Goal: Task Accomplishment & Management: Use online tool/utility

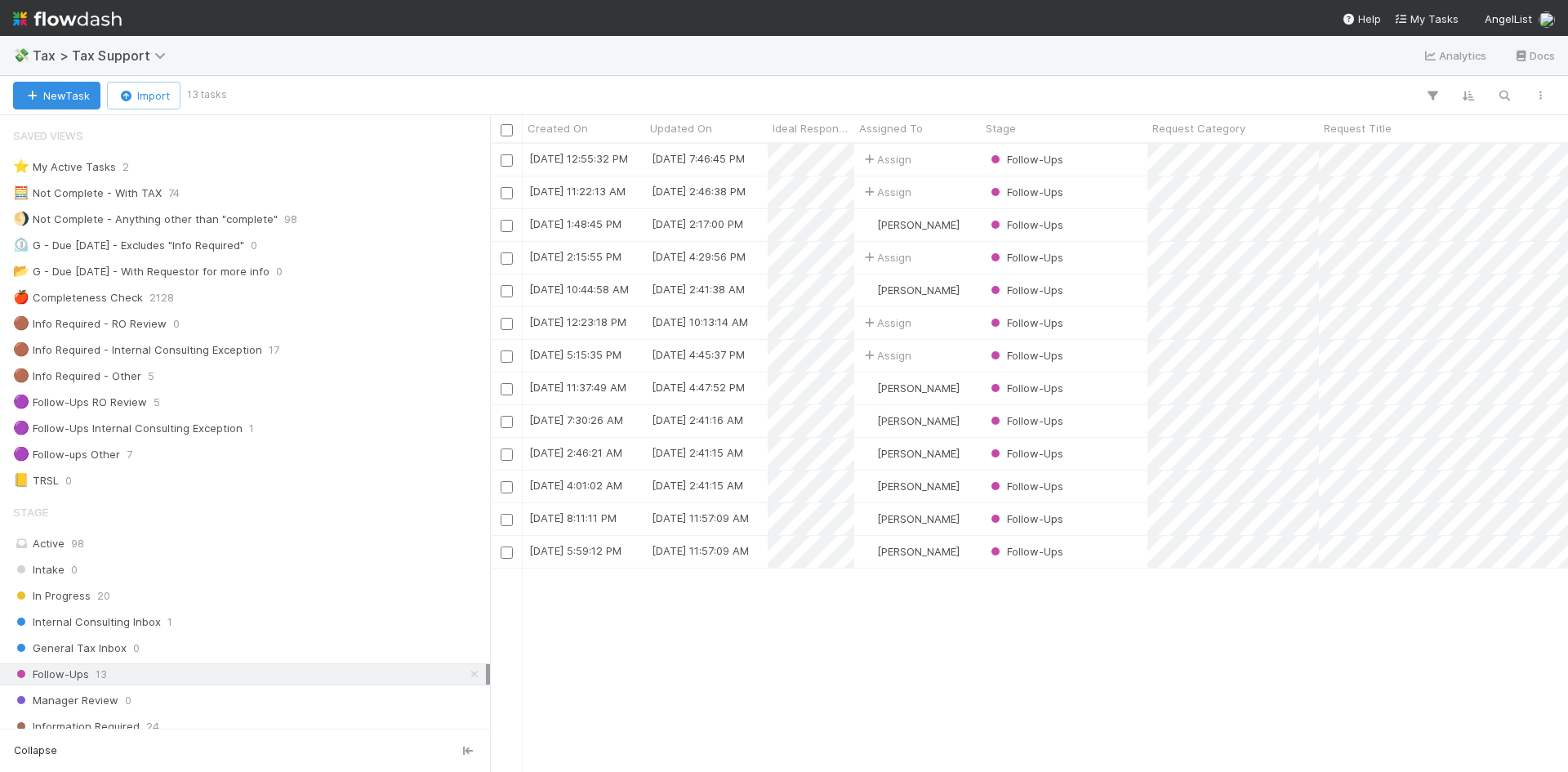
scroll to position [245, 0]
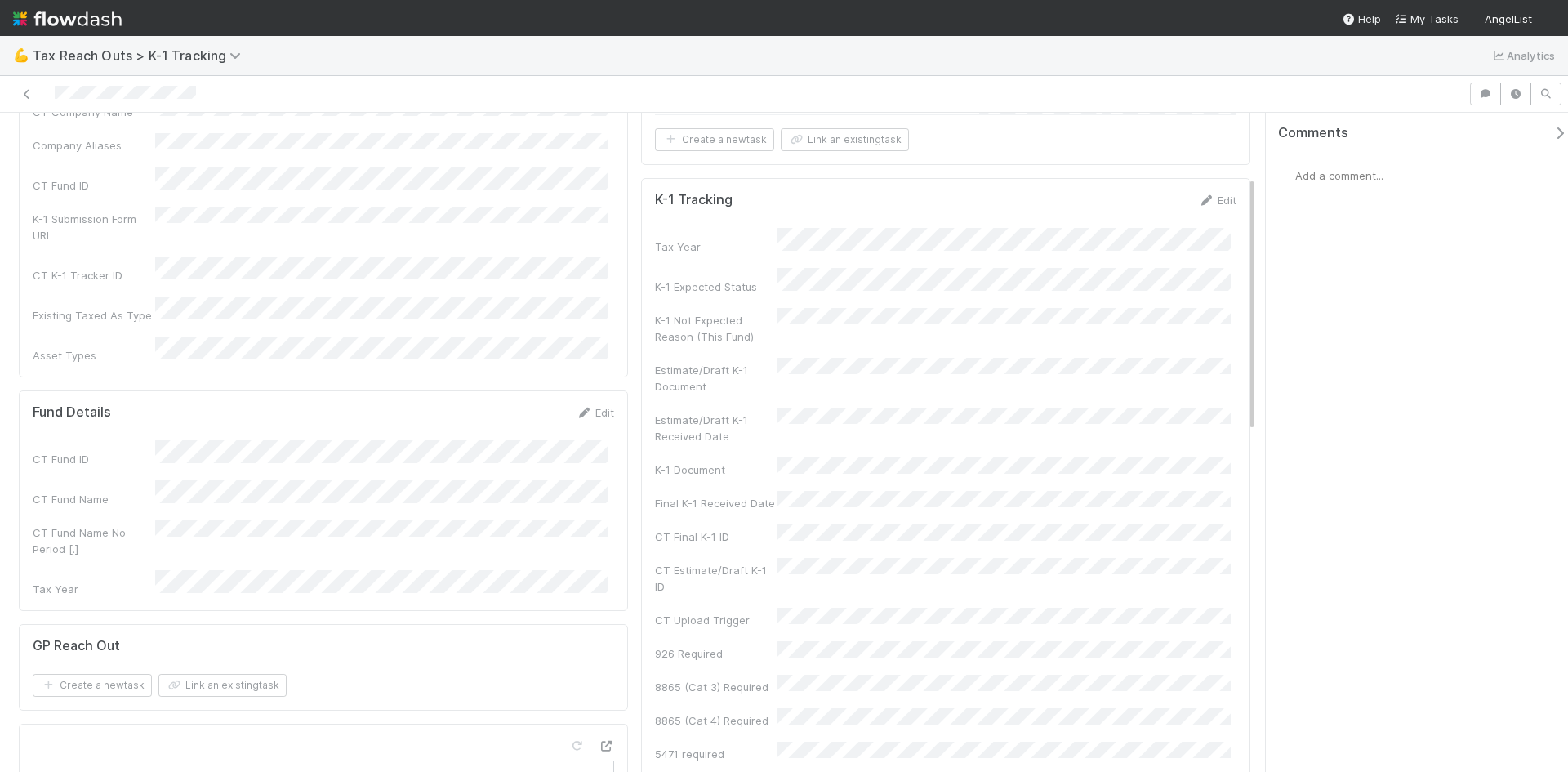
scroll to position [82, 0]
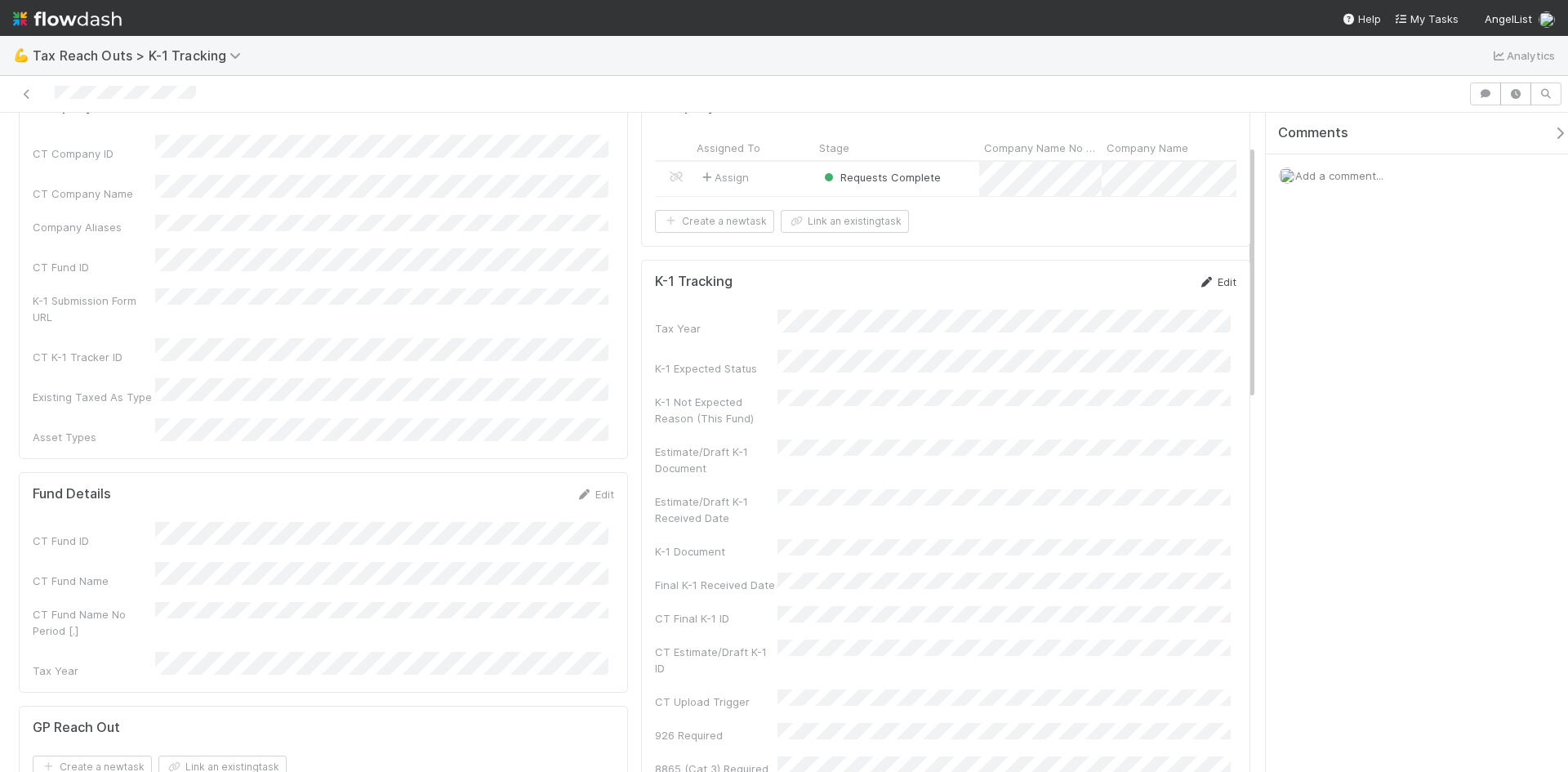
click at [1200, 288] on icon at bounding box center [1206, 282] width 17 height 11
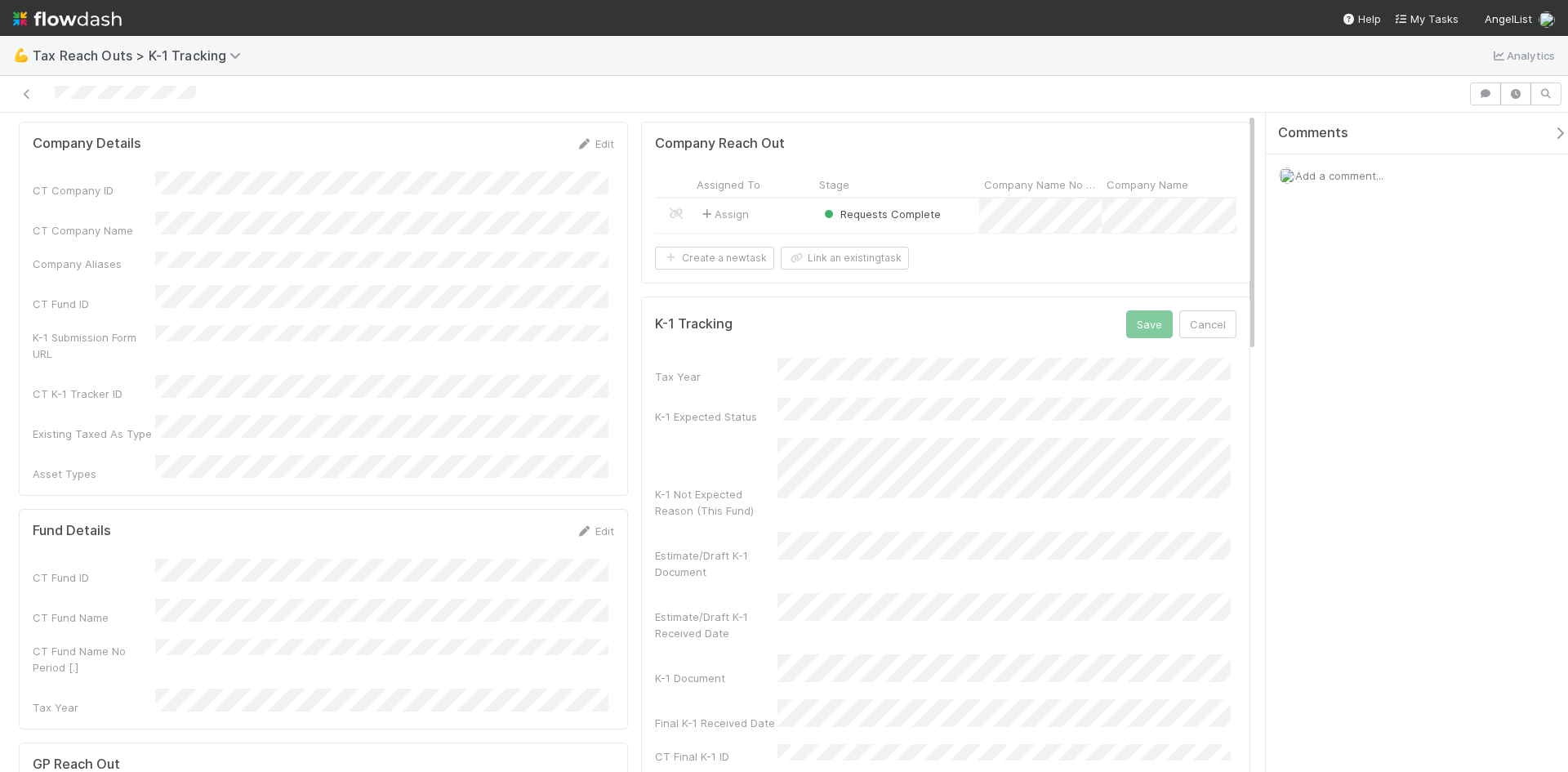
scroll to position [0, 0]
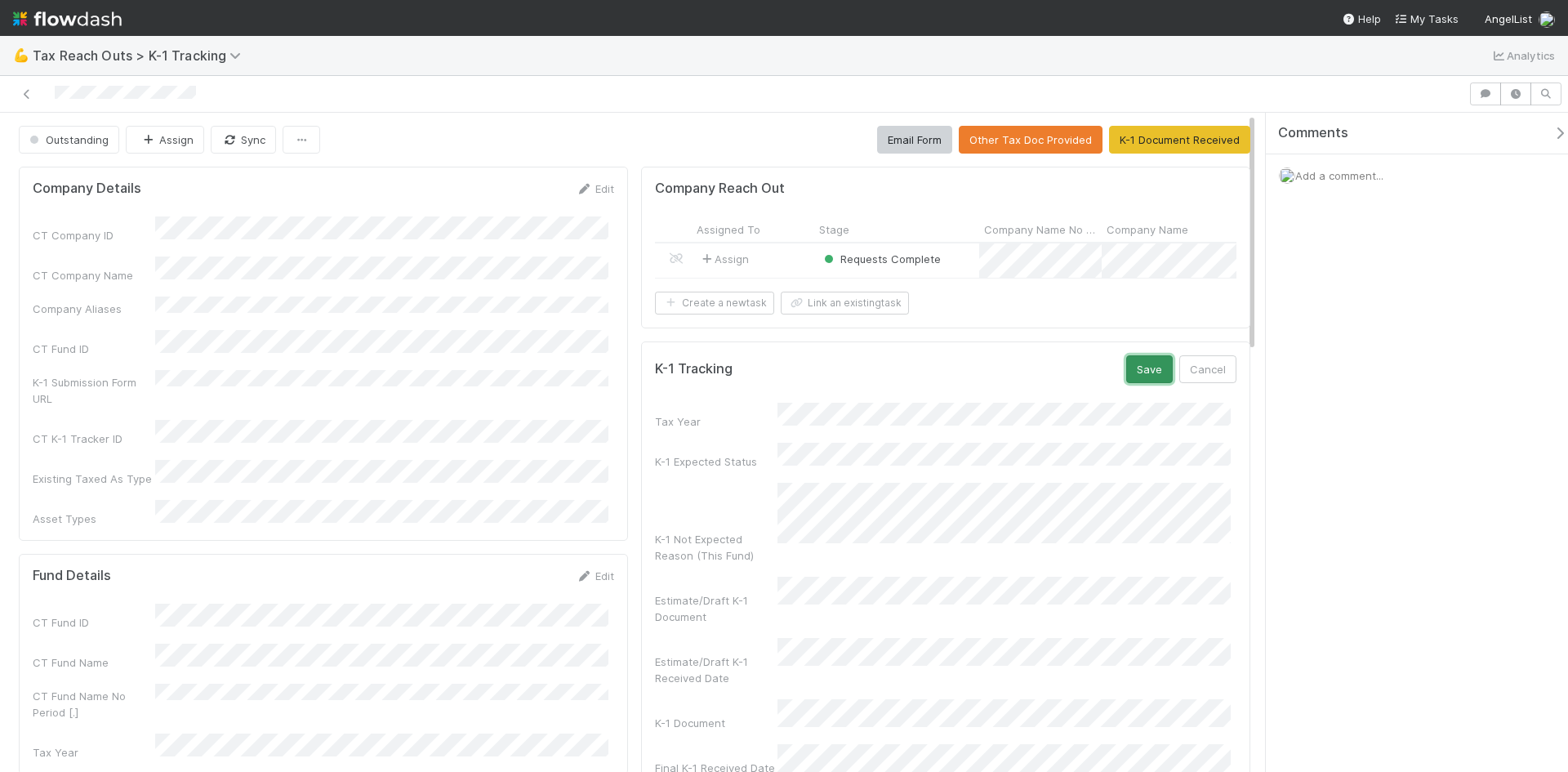
click at [1127, 382] on button "Save" at bounding box center [1150, 369] width 47 height 28
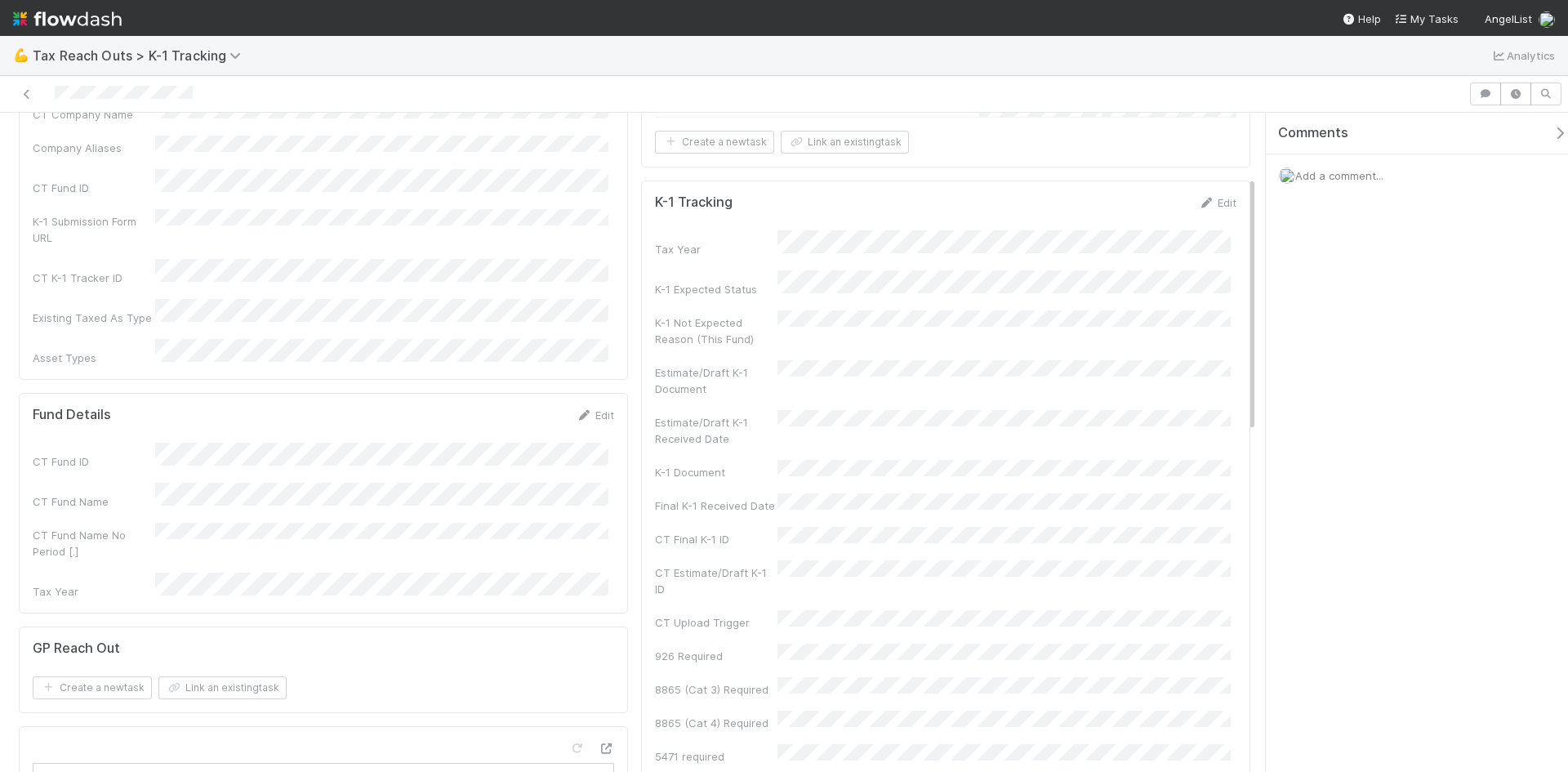
scroll to position [163, 0]
drag, startPoint x: 1200, startPoint y: 210, endPoint x: 1182, endPoint y: 236, distance: 31.6
click at [1200, 206] on icon at bounding box center [1206, 200] width 17 height 11
click at [1130, 215] on button "Save" at bounding box center [1150, 205] width 47 height 28
